Goal: Transaction & Acquisition: Purchase product/service

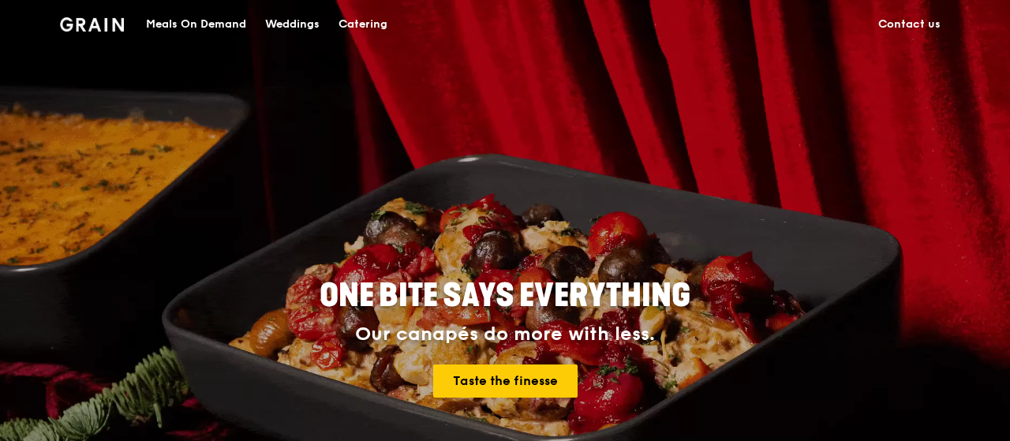
click at [349, 20] on div "Catering" at bounding box center [362, 24] width 49 height 47
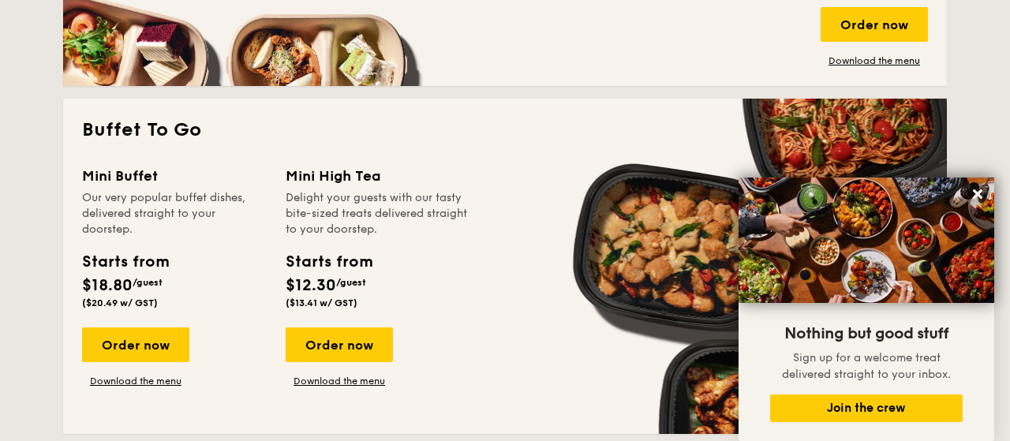
scroll to position [1641, 0]
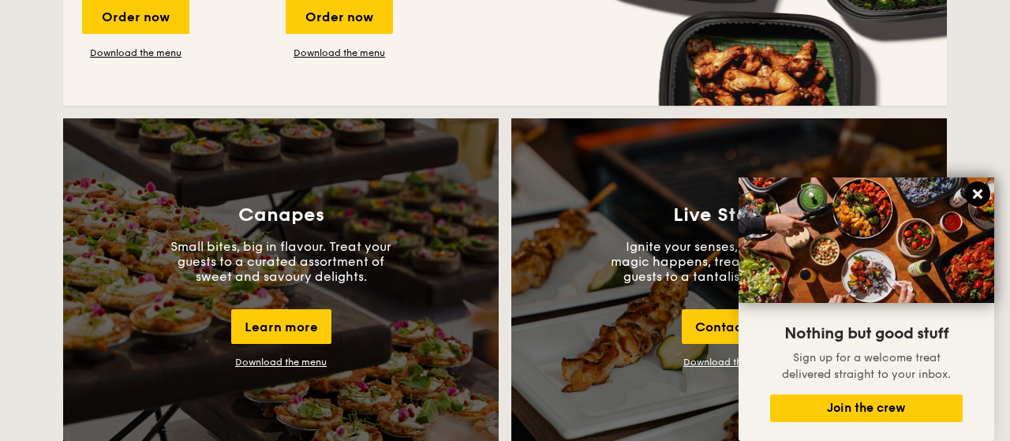
click at [982, 196] on icon at bounding box center [977, 194] width 14 height 14
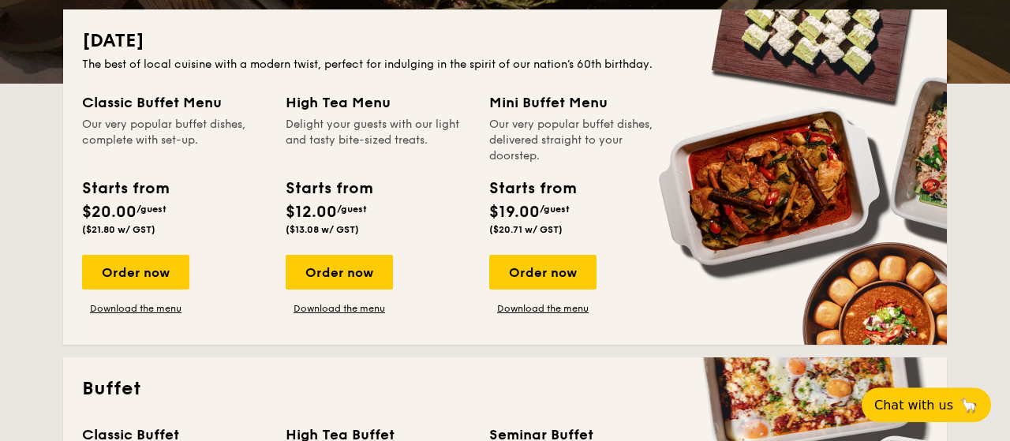
scroll to position [410, 0]
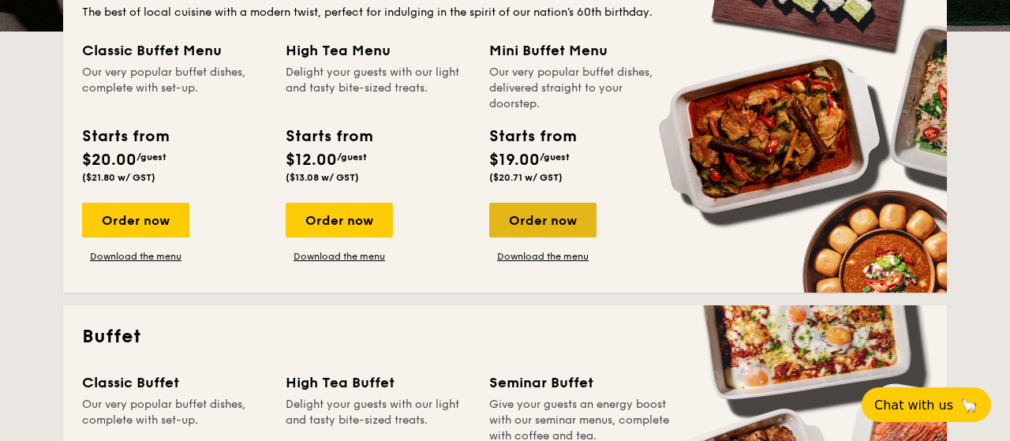
click at [540, 221] on div "Order now" at bounding box center [542, 220] width 107 height 35
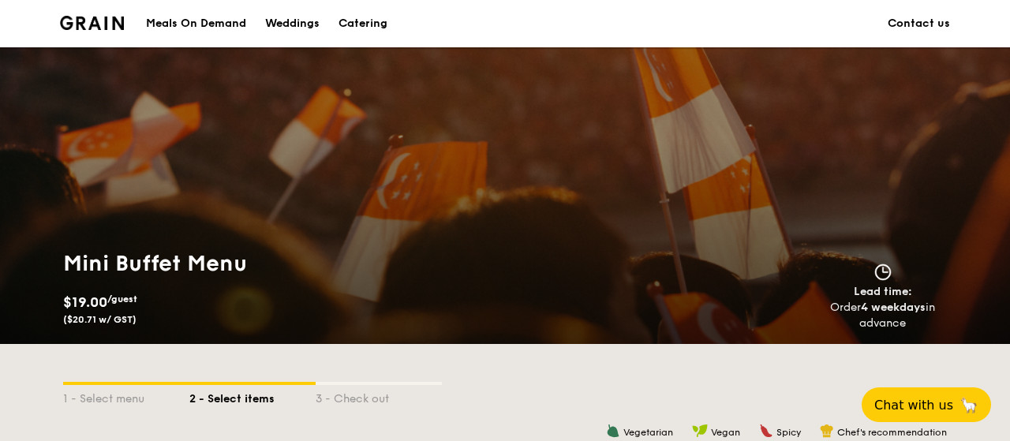
click at [362, 25] on div "Catering" at bounding box center [362, 23] width 49 height 47
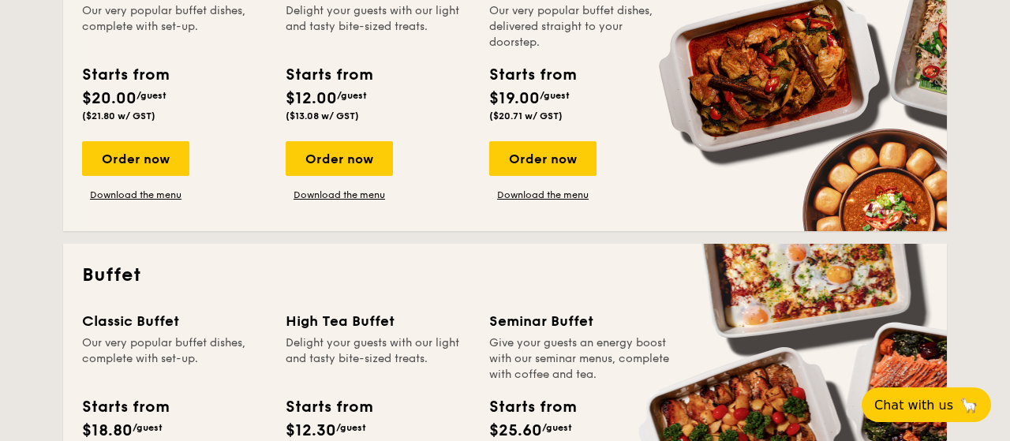
scroll to position [410, 0]
